Goal: Navigation & Orientation: Find specific page/section

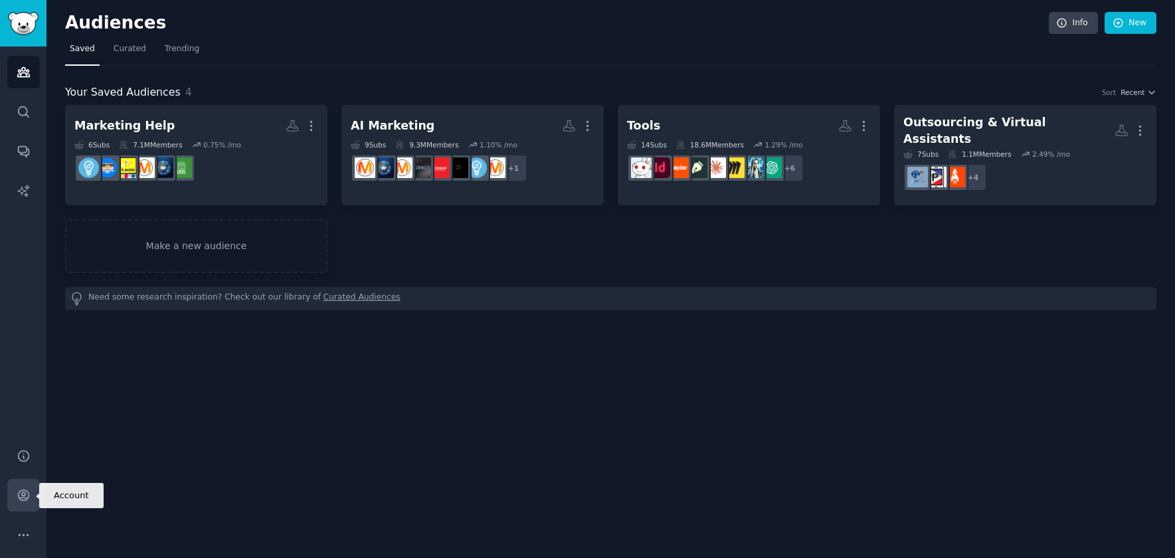
click at [26, 492] on icon "Sidebar" at bounding box center [23, 495] width 11 height 11
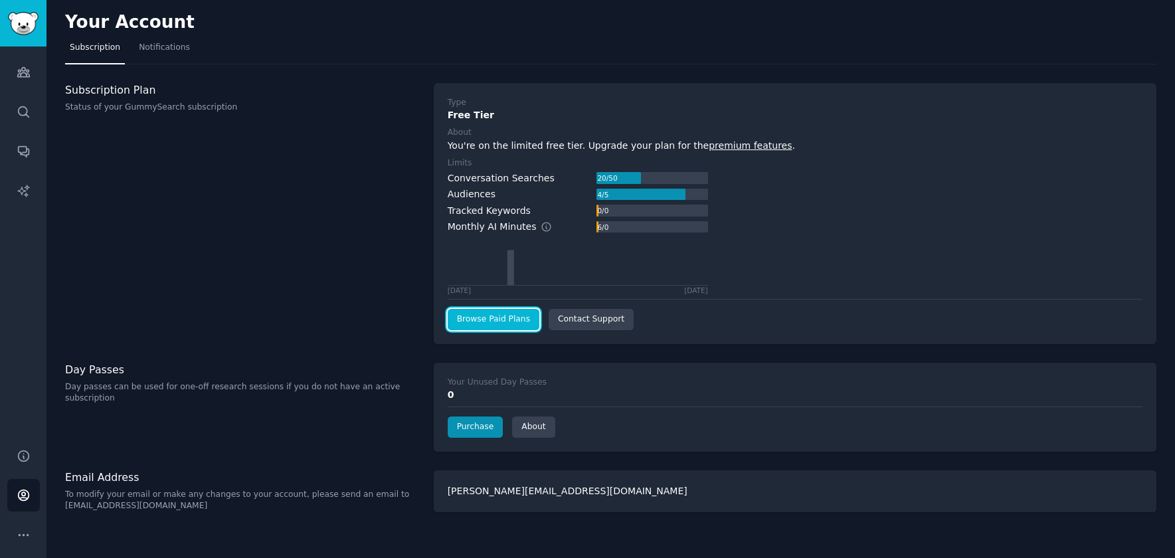
click at [512, 310] on link "Browse Paid Plans" at bounding box center [494, 319] width 92 height 21
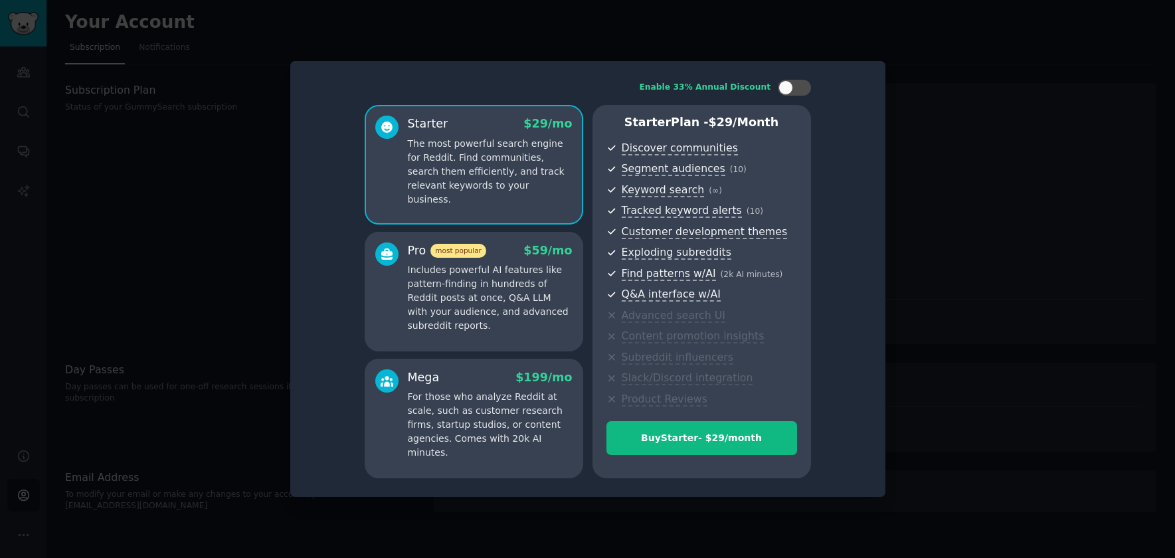
click at [962, 223] on div at bounding box center [587, 279] width 1175 height 558
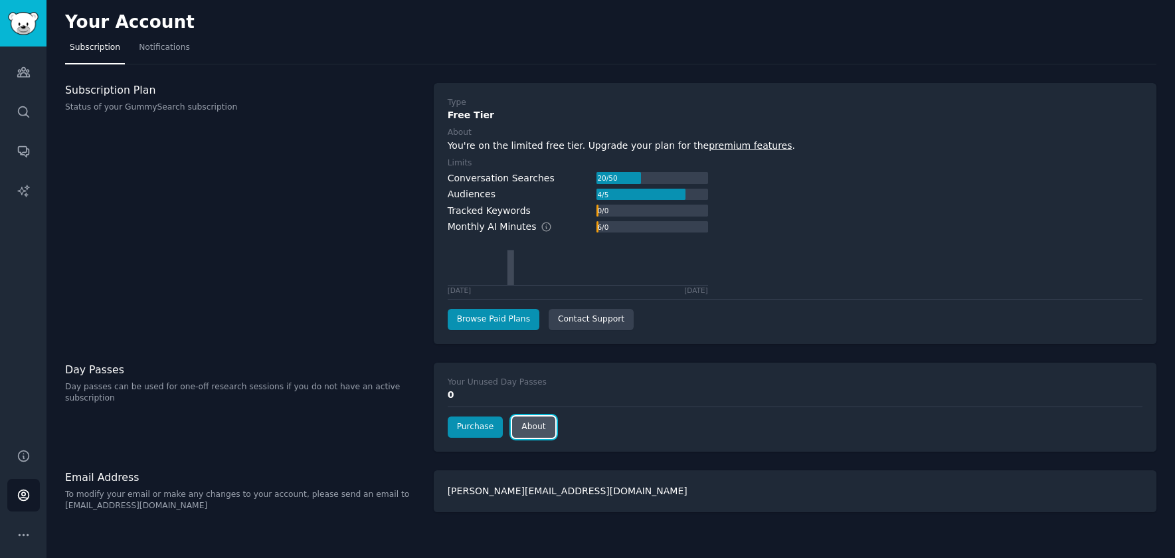
click at [543, 425] on link "About" at bounding box center [533, 426] width 43 height 21
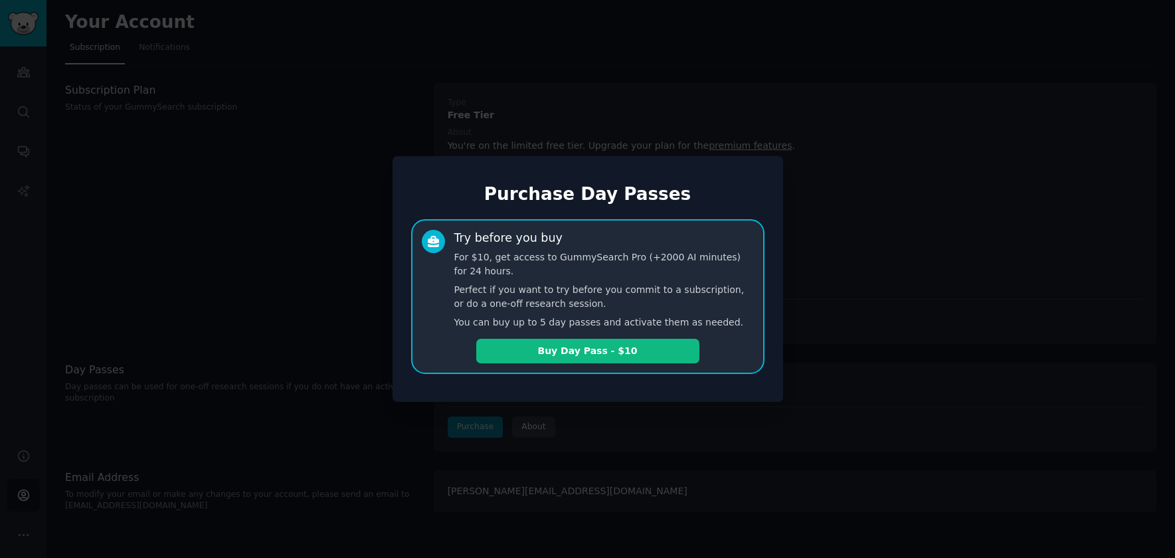
click at [733, 405] on div at bounding box center [587, 279] width 1175 height 558
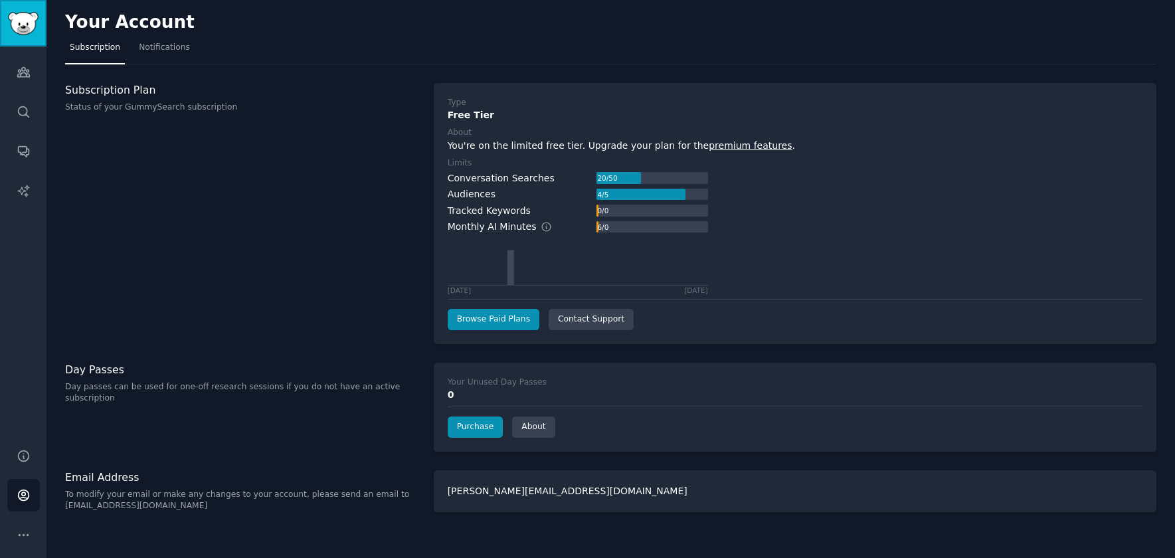
click at [24, 17] on img "Sidebar" at bounding box center [23, 23] width 31 height 23
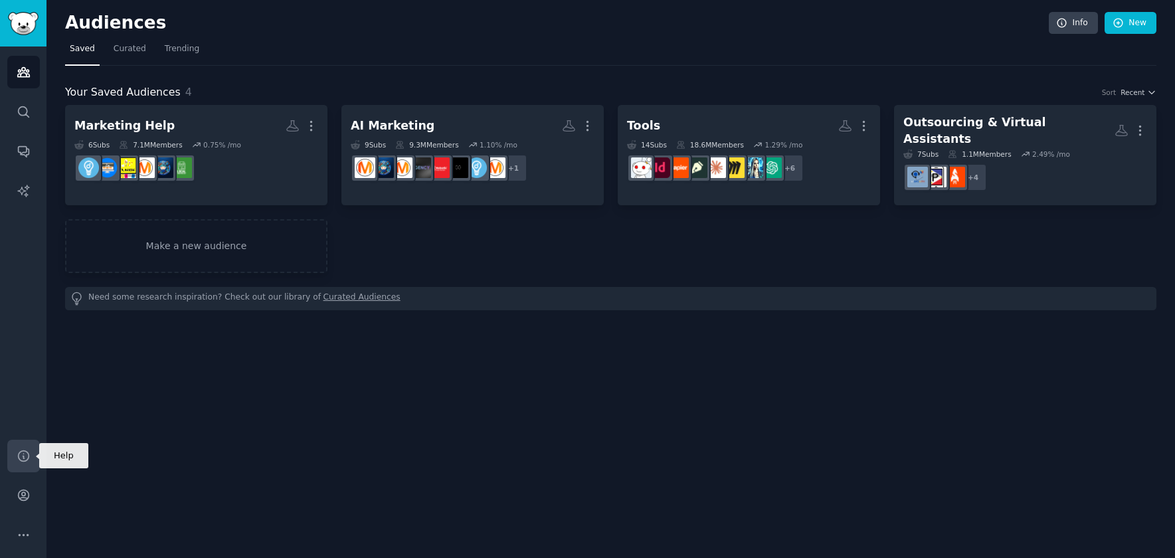
click at [21, 457] on icon "Sidebar" at bounding box center [24, 456] width 14 height 14
